Goal: Task Accomplishment & Management: Manage account settings

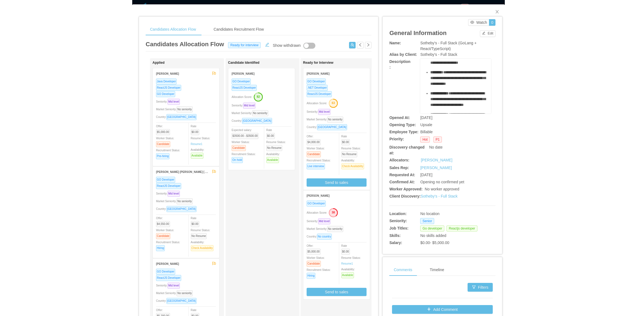
scroll to position [25, 0]
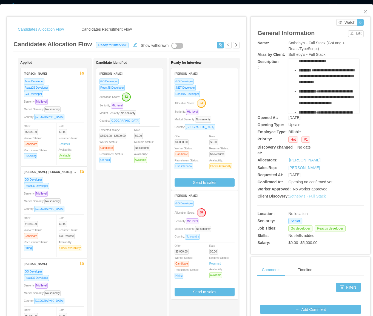
click at [307, 198] on link "Sotheby's - Full Stack" at bounding box center [306, 196] width 37 height 4
click at [364, 12] on span "Close" at bounding box center [364, 11] width 15 height 15
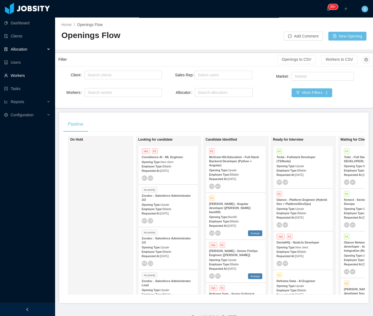
click at [22, 77] on link "Workers" at bounding box center [27, 75] width 46 height 11
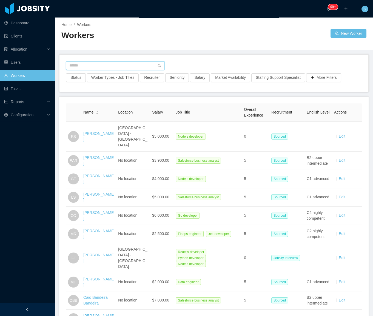
click at [121, 64] on input "text" at bounding box center [115, 65] width 99 height 9
paste input "**********"
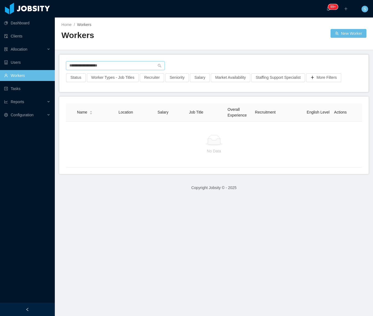
type input "**********"
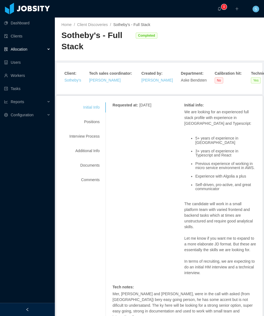
click at [35, 310] on div at bounding box center [27, 309] width 55 height 13
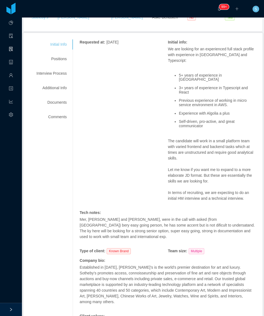
scroll to position [70, 0]
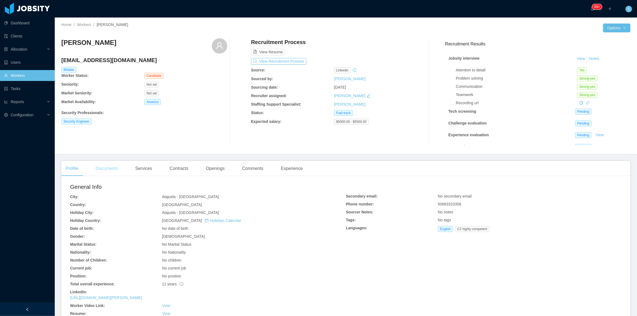
click at [116, 168] on div "Documents" at bounding box center [106, 168] width 31 height 15
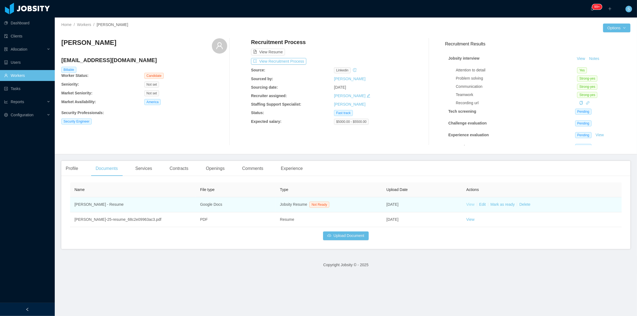
click at [469, 203] on link "View" at bounding box center [470, 204] width 8 height 4
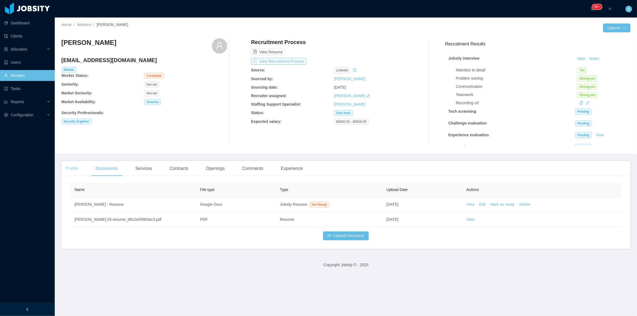
click at [69, 171] on div "Profile" at bounding box center [71, 168] width 21 height 15
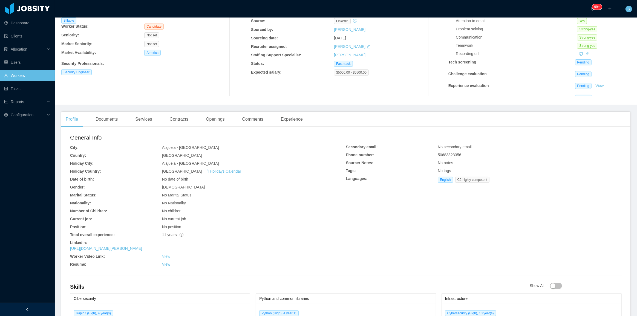
scroll to position [50, 0]
click at [142, 226] on link "[URL][DOMAIN_NAME][PERSON_NAME]" at bounding box center [106, 248] width 72 height 4
click at [471, 179] on span "C2 highly competent" at bounding box center [472, 180] width 34 height 6
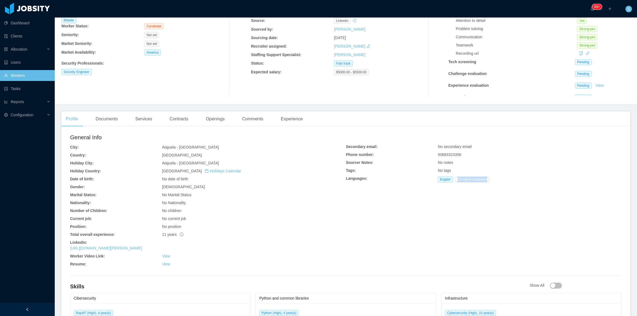
copy span "C2 highly competent"
copy span "50683323356"
drag, startPoint x: 458, startPoint y: 154, endPoint x: 436, endPoint y: 153, distance: 21.6
click at [438, 153] on span "50683323356" at bounding box center [450, 155] width 24 height 4
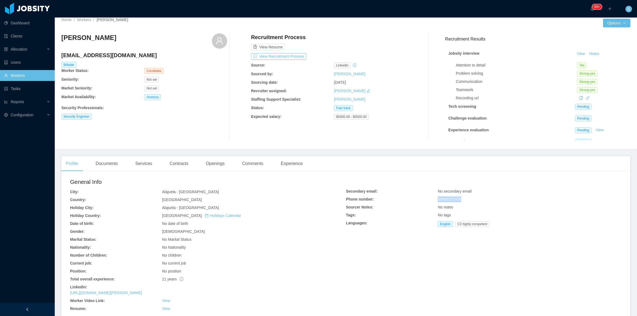
scroll to position [0, 0]
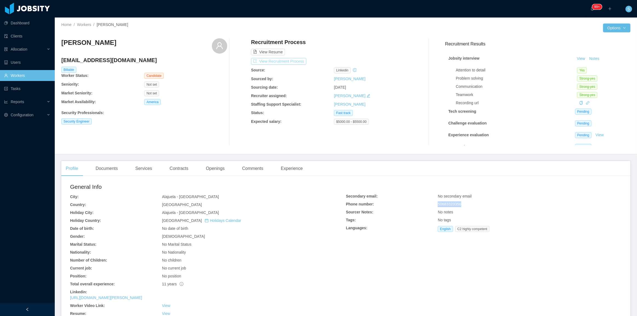
click at [293, 60] on button "View Recruitment Process" at bounding box center [278, 61] width 55 height 7
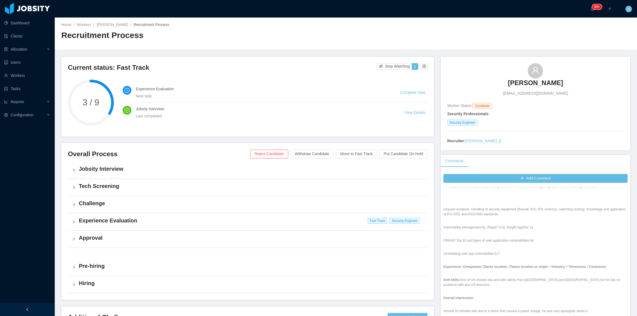
scroll to position [597, 0]
click at [478, 177] on button "Add Comment" at bounding box center [536, 178] width 184 height 9
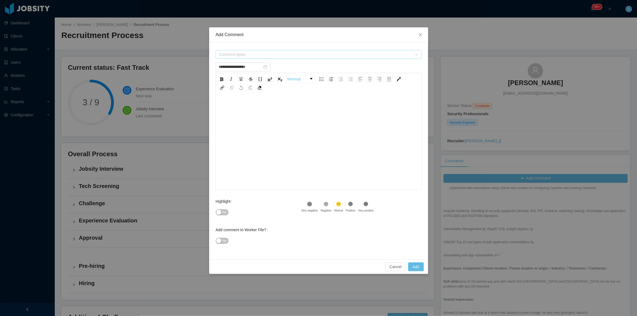
click at [256, 52] on span "Comment types" at bounding box center [315, 54] width 193 height 5
click at [219, 76] on icon "icon: caret-down" at bounding box center [219, 75] width 3 height 3
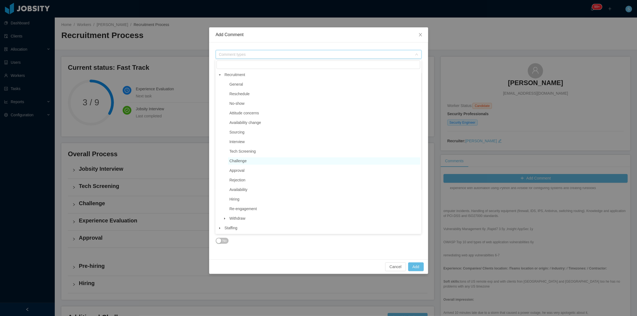
click at [249, 161] on span "Challenge" at bounding box center [324, 160] width 192 height 7
type input "**********"
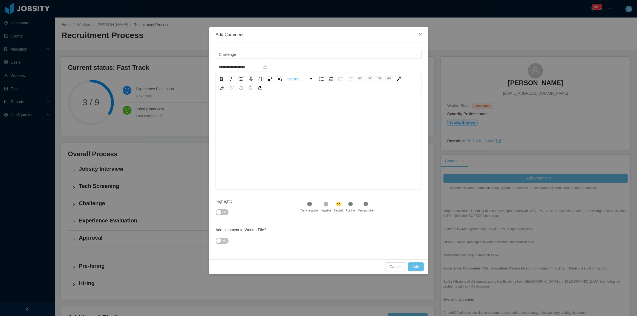
click at [254, 119] on div "rdw-editor" at bounding box center [318, 150] width 197 height 96
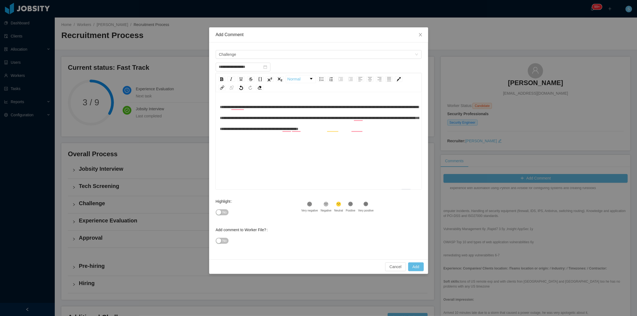
click at [220, 106] on div "**********" at bounding box center [319, 150] width 198 height 96
click at [220, 106] on span "**********" at bounding box center [319, 118] width 199 height 26
click at [296, 154] on div "**********" at bounding box center [318, 150] width 197 height 96
click at [224, 212] on span "No" at bounding box center [225, 212] width 4 height 5
click at [416, 226] on button "Add" at bounding box center [416, 267] width 16 height 9
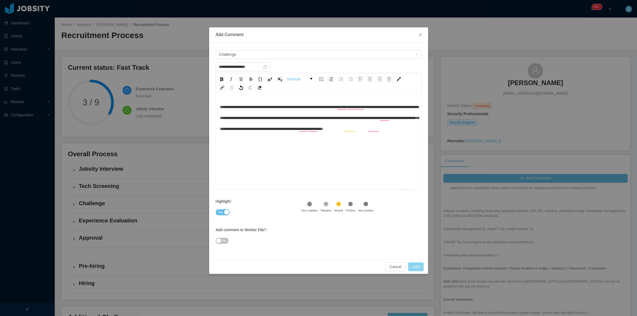
type input "**********"
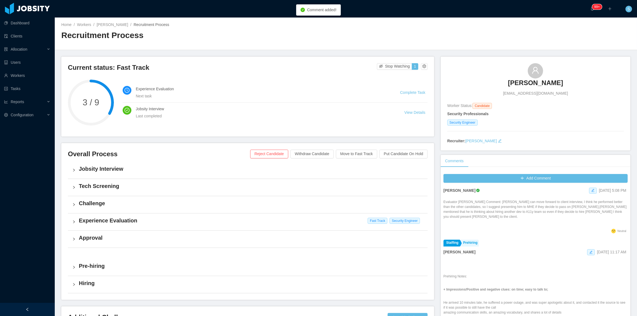
scroll to position [0, 0]
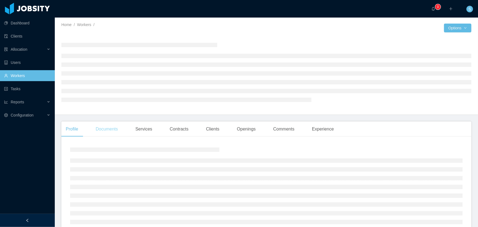
click at [107, 130] on div "Documents" at bounding box center [106, 128] width 31 height 15
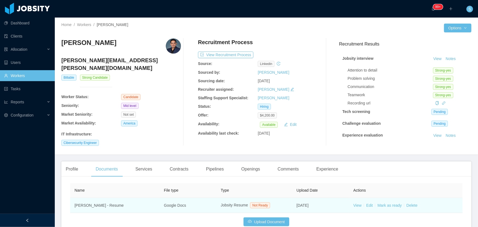
click at [357, 198] on td "View Edit Mark as ready Delete" at bounding box center [406, 205] width 114 height 15
click at [354, 204] on link "View" at bounding box center [357, 205] width 8 height 4
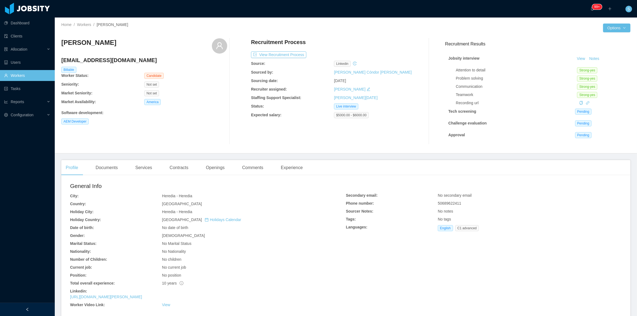
click at [117, 60] on h4 "dennisbonillaramirez@gmail.com" at bounding box center [144, 60] width 166 height 8
copy h4 "dennisbonillaramirez@gmail.com"
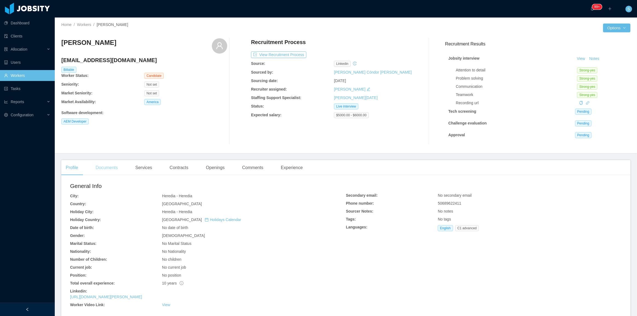
click at [113, 170] on div "Documents" at bounding box center [106, 167] width 31 height 15
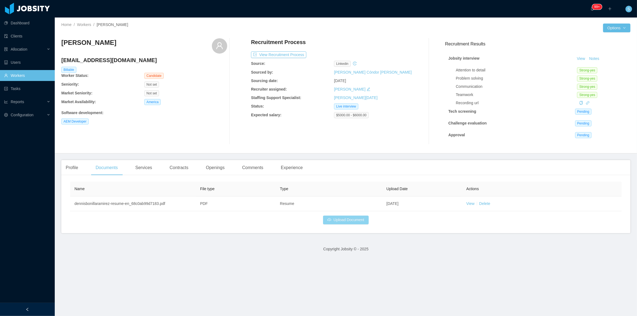
click at [358, 222] on button "Upload Document" at bounding box center [345, 220] width 45 height 9
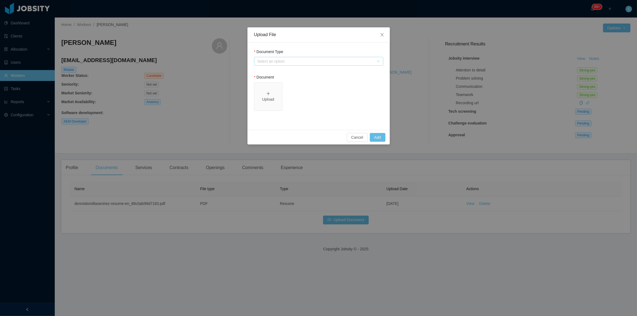
click at [321, 61] on div "Select an option" at bounding box center [315, 61] width 117 height 5
click at [267, 82] on li "Jobsity Resume" at bounding box center [318, 80] width 129 height 9
click at [268, 114] on div "Select one" at bounding box center [315, 112] width 117 height 5
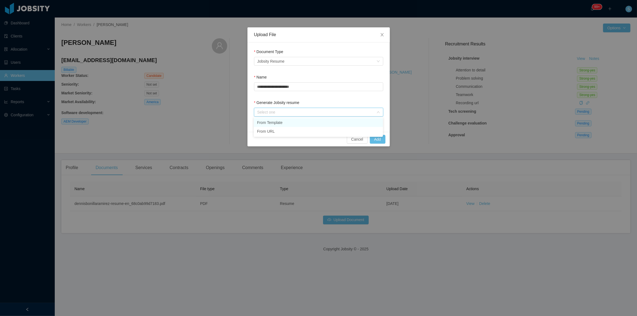
click at [271, 120] on li "From Template" at bounding box center [318, 122] width 129 height 9
click at [375, 140] on button "Add" at bounding box center [378, 139] width 16 height 9
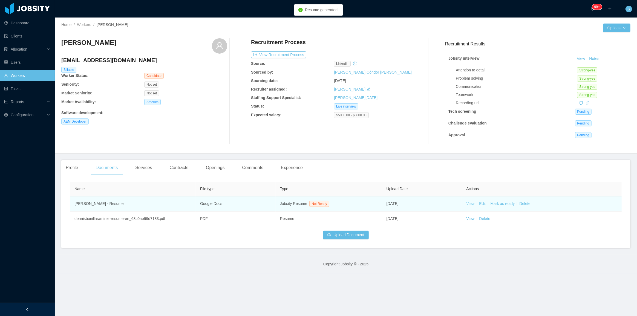
click at [470, 205] on link "View" at bounding box center [470, 204] width 8 height 4
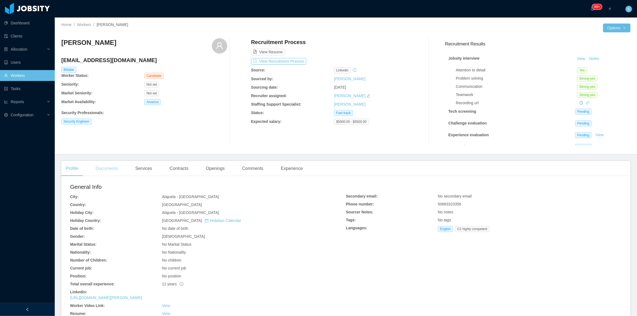
click at [113, 169] on div "Documents" at bounding box center [106, 168] width 31 height 15
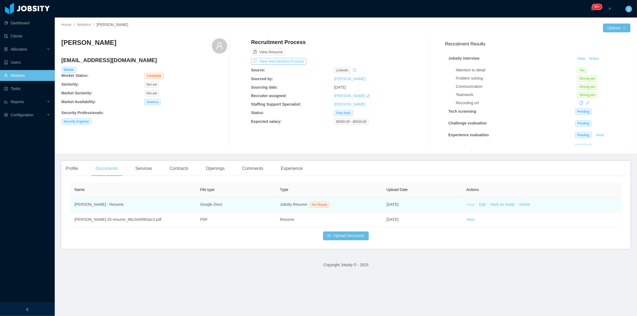
click at [468, 204] on link "View" at bounding box center [470, 204] width 8 height 4
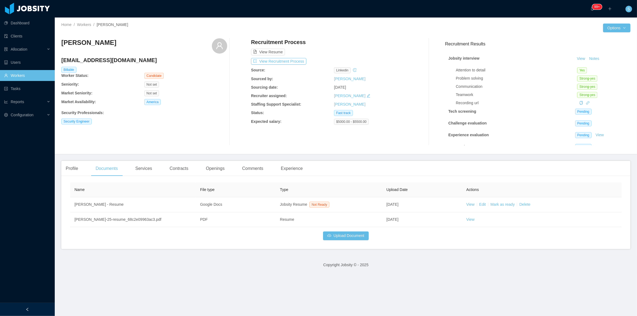
click at [106, 56] on h4 "[EMAIL_ADDRESS][DOMAIN_NAME]" at bounding box center [144, 60] width 166 height 8
click at [107, 57] on h4 "[EMAIL_ADDRESS][DOMAIN_NAME]" at bounding box center [144, 60] width 166 height 8
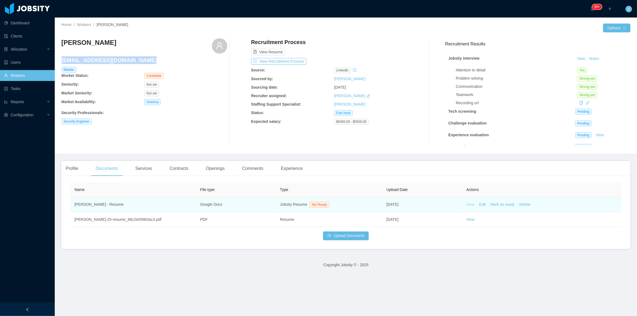
click at [466, 204] on link "View" at bounding box center [470, 204] width 8 height 4
